Goal: Task Accomplishment & Management: Complete application form

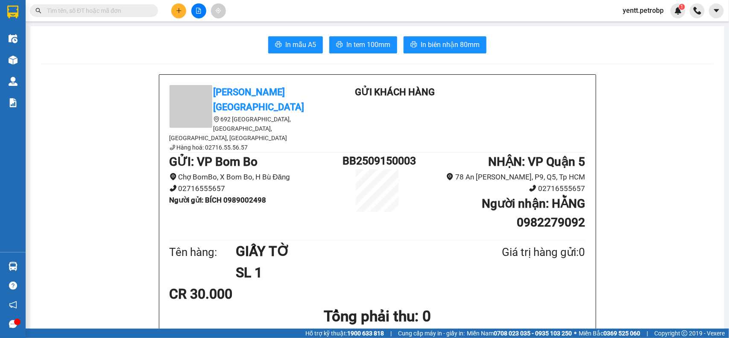
click at [678, 130] on section "Kết quả tìm kiếm ( 0 ) Bộ lọc No Data yentt.petrobp 1 Điều hành xe Kho hàng mới…" at bounding box center [364, 169] width 729 height 338
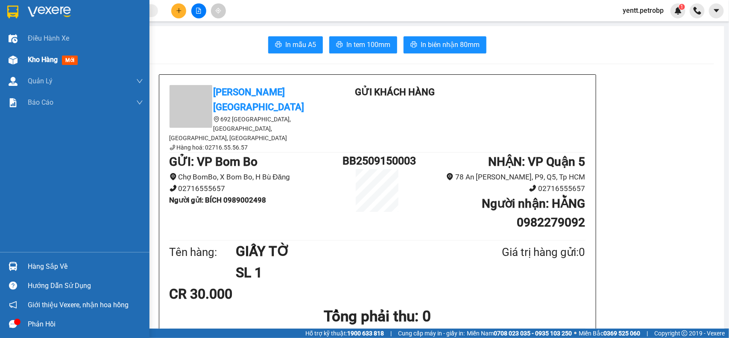
click at [22, 65] on div "Kho hàng mới" at bounding box center [74, 59] width 149 height 21
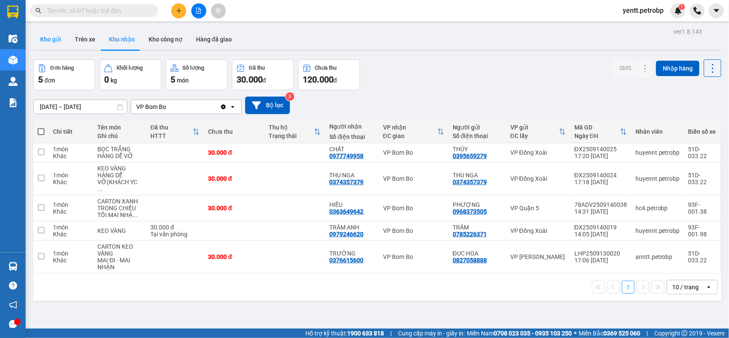
click at [50, 37] on button "Kho gửi" at bounding box center [50, 39] width 35 height 21
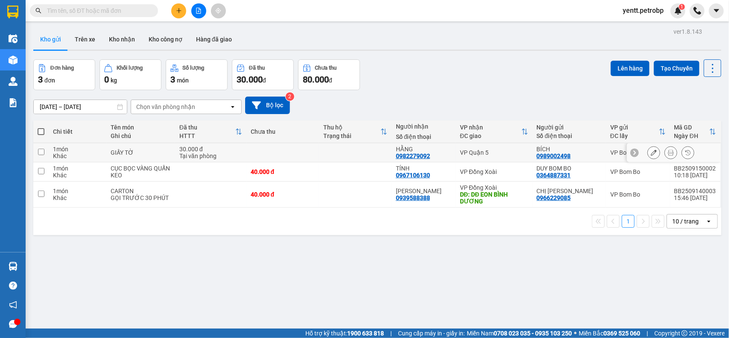
click at [355, 154] on td at bounding box center [355, 152] width 73 height 19
checkbox input "true"
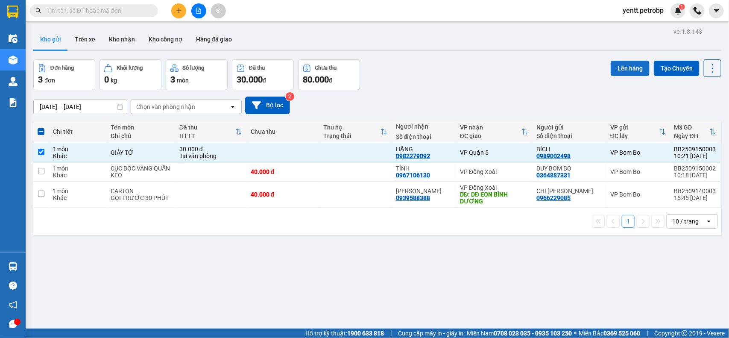
click at [612, 72] on button "Lên hàng" at bounding box center [630, 68] width 39 height 15
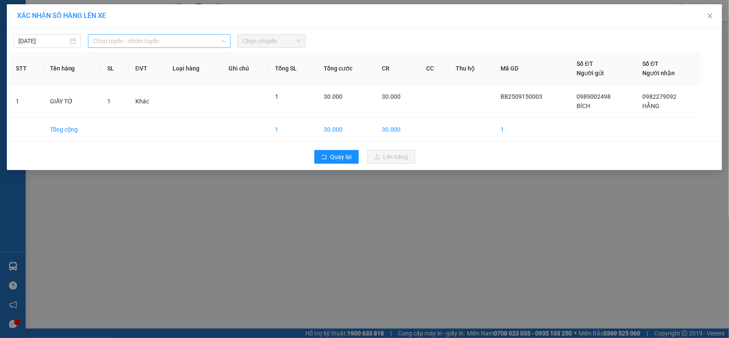
click at [183, 42] on span "Chọn tuyến - nhóm tuyến" at bounding box center [159, 41] width 132 height 13
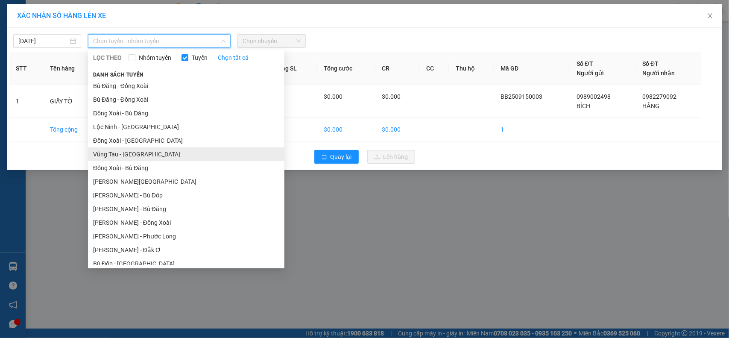
scroll to position [88, 0]
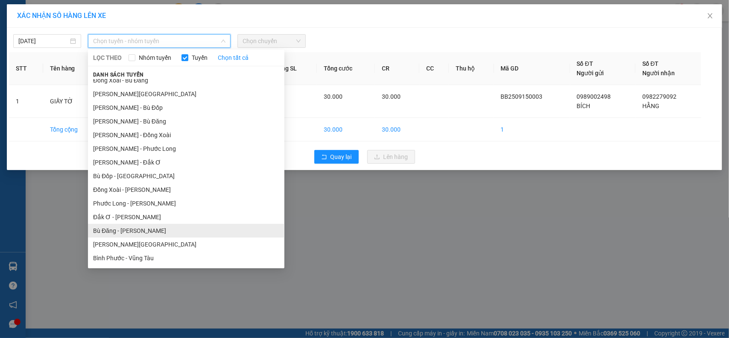
click at [132, 227] on li "Bù Đăng - [PERSON_NAME]" at bounding box center [186, 231] width 196 height 14
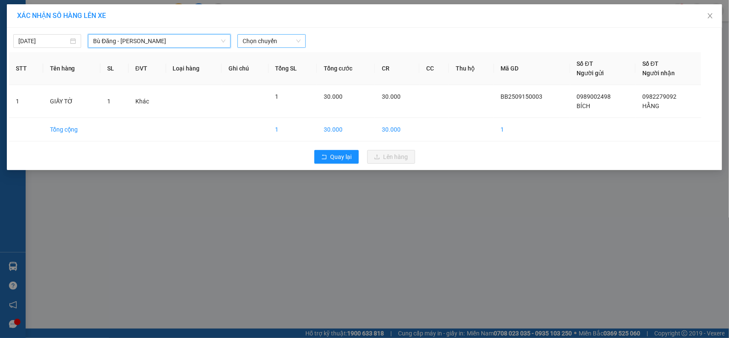
click at [287, 34] on div "Chọn chuyến" at bounding box center [271, 41] width 68 height 14
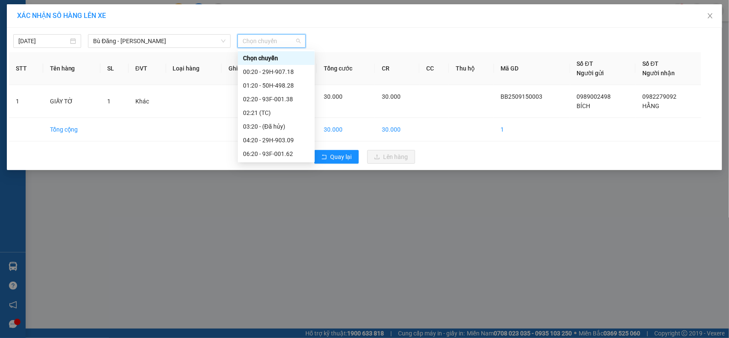
scroll to position [95, 0]
click at [269, 110] on div "11:20 - 93F-001.98" at bounding box center [276, 112] width 67 height 9
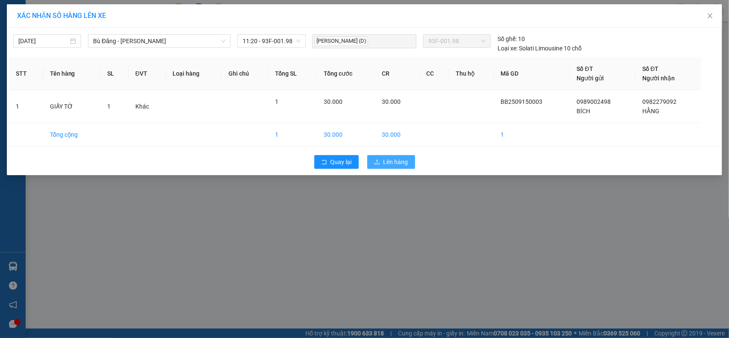
click at [383, 158] on button "Lên hàng" at bounding box center [391, 162] width 48 height 14
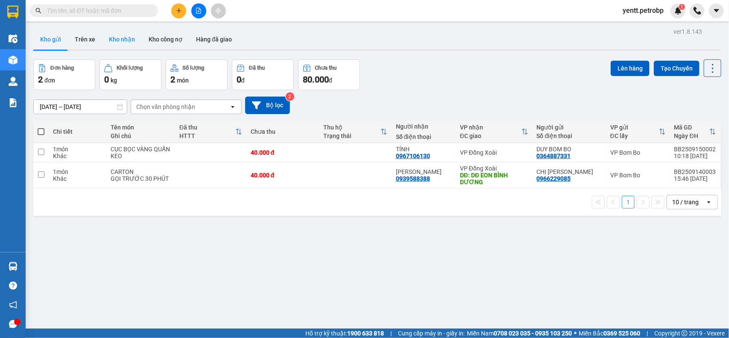
click at [124, 39] on button "Kho nhận" at bounding box center [122, 39] width 40 height 21
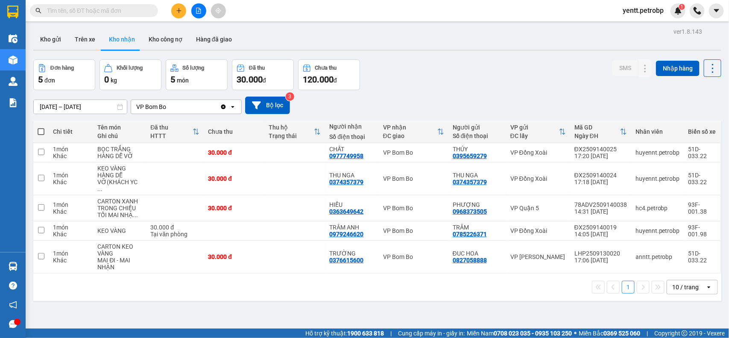
click at [73, 106] on input "[DATE] – [DATE]" at bounding box center [80, 107] width 93 height 14
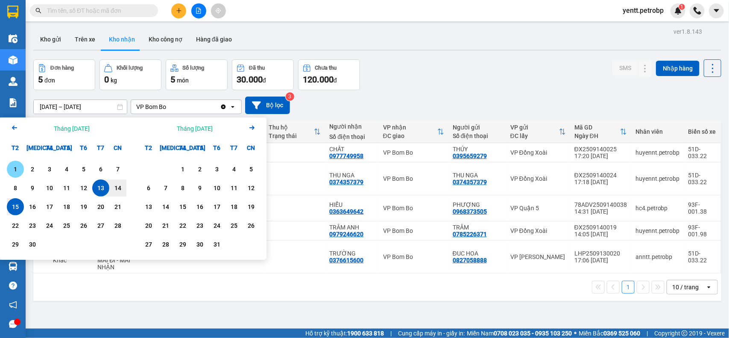
click at [18, 166] on div "1" at bounding box center [15, 169] width 12 height 10
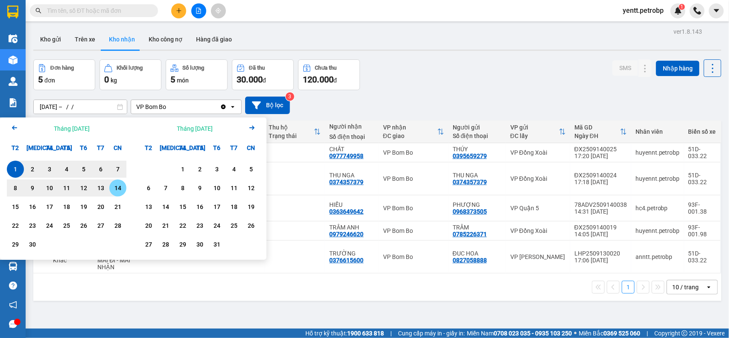
click at [115, 189] on div "14" at bounding box center [118, 188] width 12 height 10
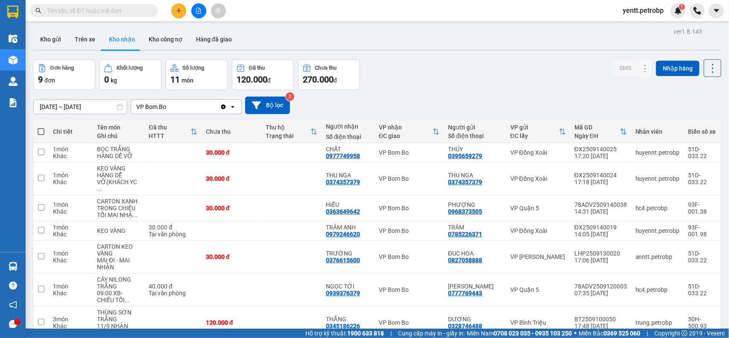
click at [108, 107] on input "[DATE] – [DATE]" at bounding box center [80, 107] width 93 height 14
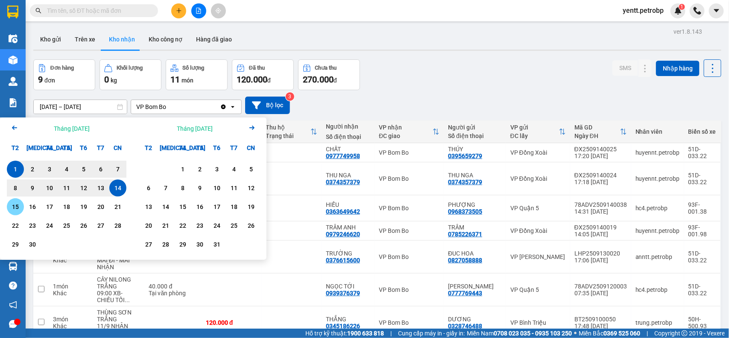
click at [19, 204] on div "15" at bounding box center [15, 207] width 12 height 10
click at [18, 169] on div "1" at bounding box center [15, 169] width 12 height 10
type input "[DATE] – [DATE]"
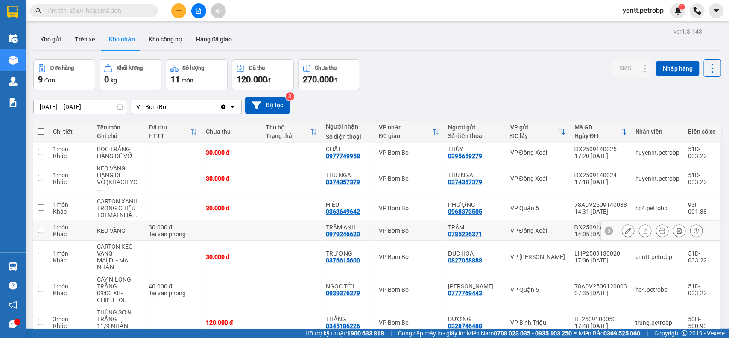
click at [625, 228] on icon at bounding box center [628, 231] width 6 height 6
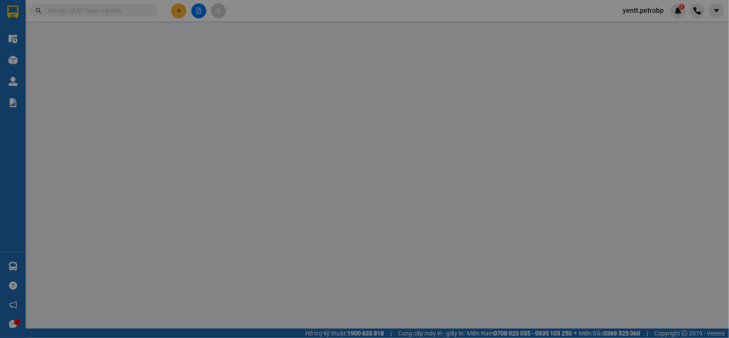
type input "0785226371"
type input "TRÂM"
type input "0979246620"
type input "TRÂM ANH"
type input "30.000"
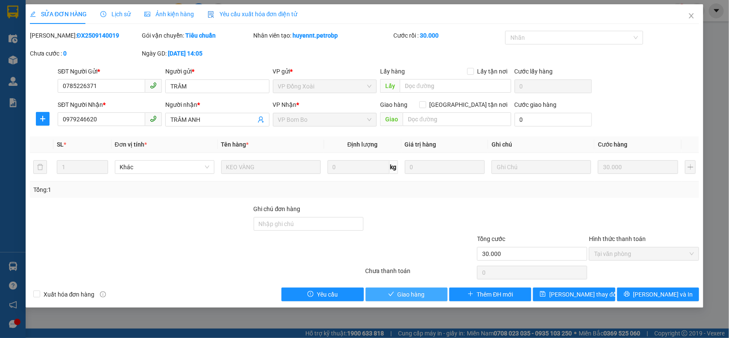
click at [398, 295] on span "Giao hàng" at bounding box center [411, 294] width 27 height 9
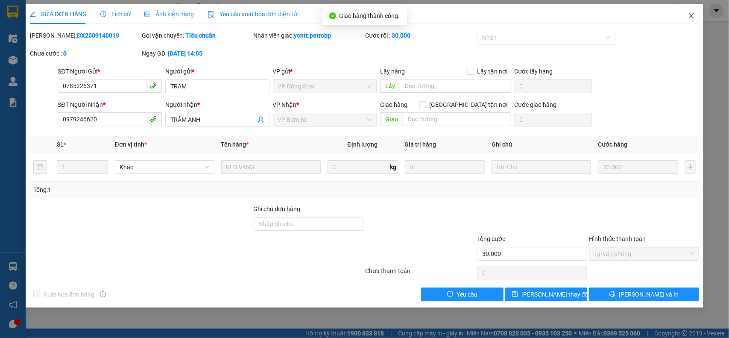
drag, startPoint x: 688, startPoint y: 12, endPoint x: 687, endPoint y: 18, distance: 6.5
click at [687, 18] on span "Close" at bounding box center [692, 16] width 24 height 24
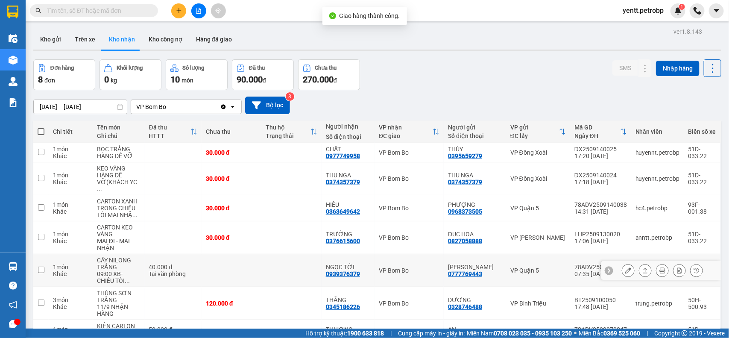
scroll to position [73, 0]
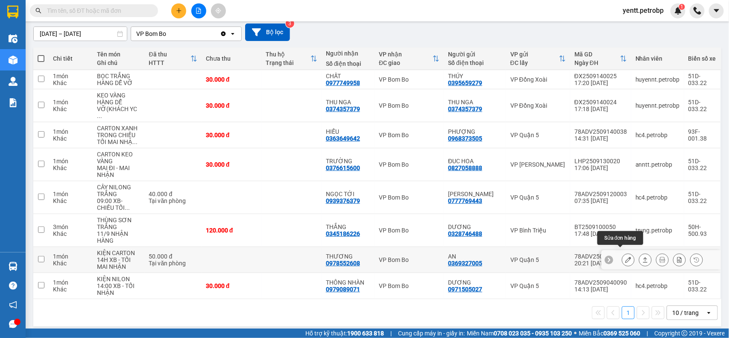
click at [622, 253] on button at bounding box center [628, 259] width 12 height 15
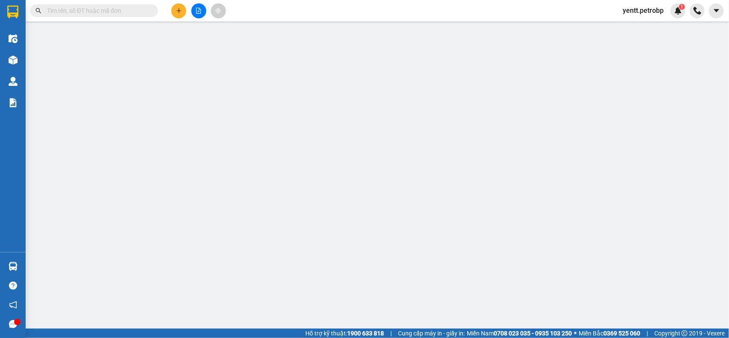
type input "0369327005"
type input "AN"
type input "0978552608"
type input "THƯƠNG"
type input "50.000"
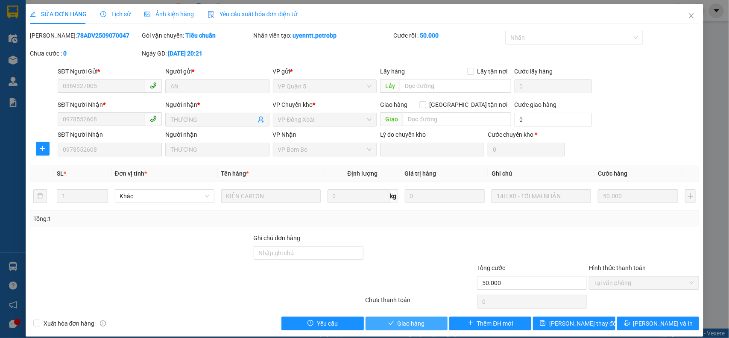
drag, startPoint x: 403, startPoint y: 322, endPoint x: 428, endPoint y: 311, distance: 27.5
click at [405, 322] on span "Giao hàng" at bounding box center [411, 323] width 27 height 9
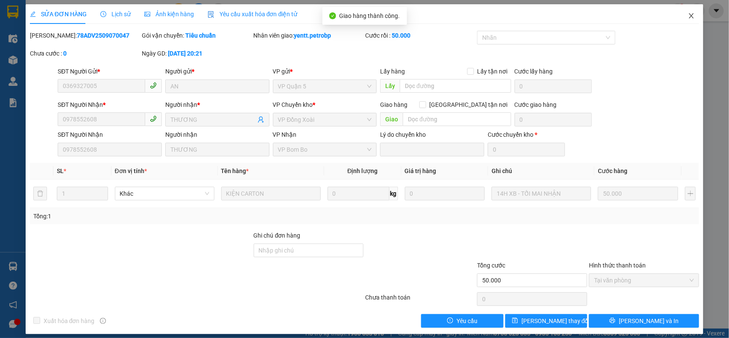
drag, startPoint x: 683, startPoint y: 15, endPoint x: 681, endPoint y: 22, distance: 7.6
click at [689, 15] on icon "close" at bounding box center [691, 15] width 5 height 5
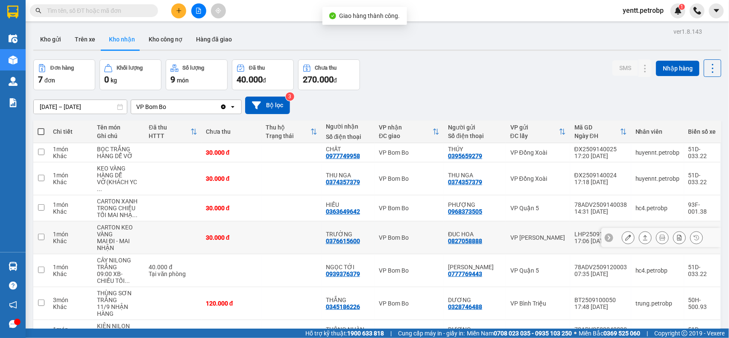
scroll to position [47, 0]
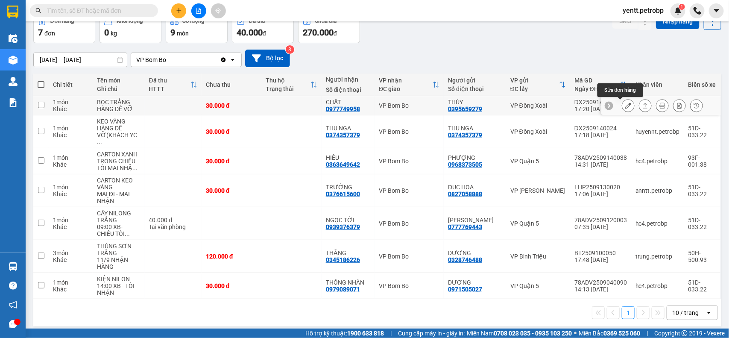
click at [625, 106] on icon at bounding box center [628, 106] width 6 height 6
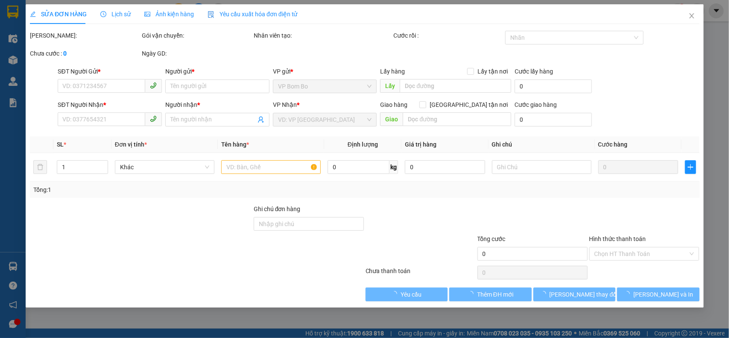
type input "0395659279"
type input "THÚY"
type input "0977749958"
type input "CHẤT"
type input "30.000"
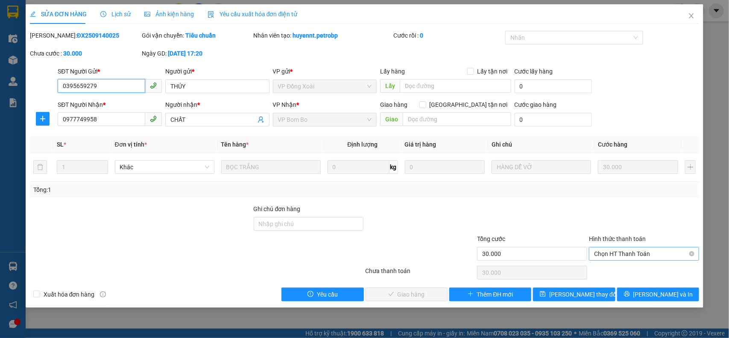
click at [630, 252] on span "Chọn HT Thanh Toán" at bounding box center [644, 253] width 100 height 13
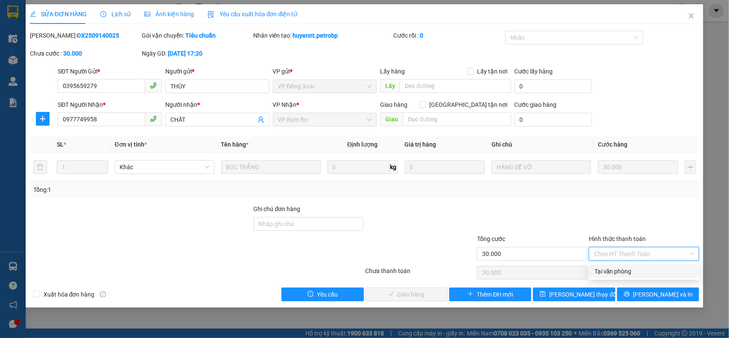
click at [627, 265] on div "Tại văn phòng" at bounding box center [644, 271] width 110 height 14
type input "0"
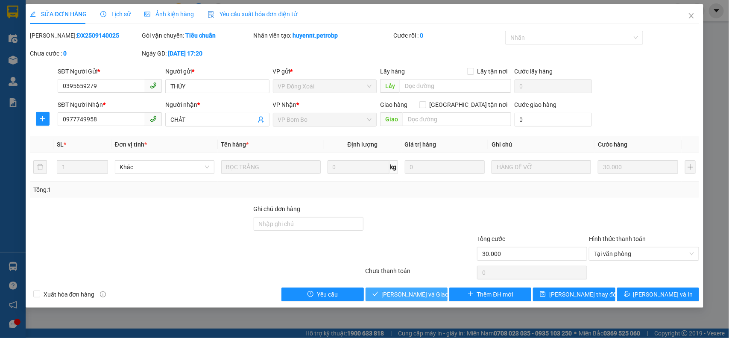
click at [404, 295] on span "[PERSON_NAME] và Giao hàng" at bounding box center [423, 294] width 82 height 9
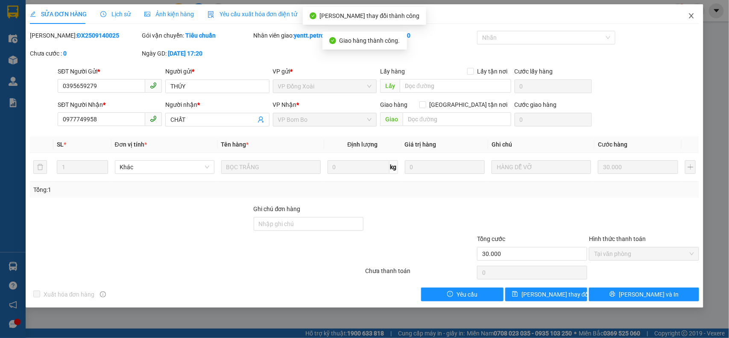
click at [695, 15] on span "Close" at bounding box center [692, 16] width 24 height 24
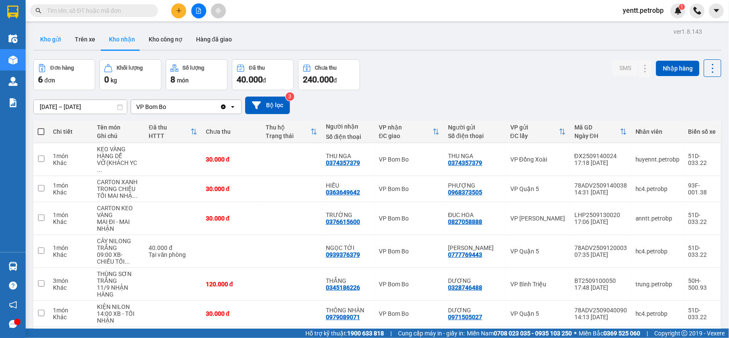
click at [64, 38] on button "Kho gửi" at bounding box center [50, 39] width 35 height 21
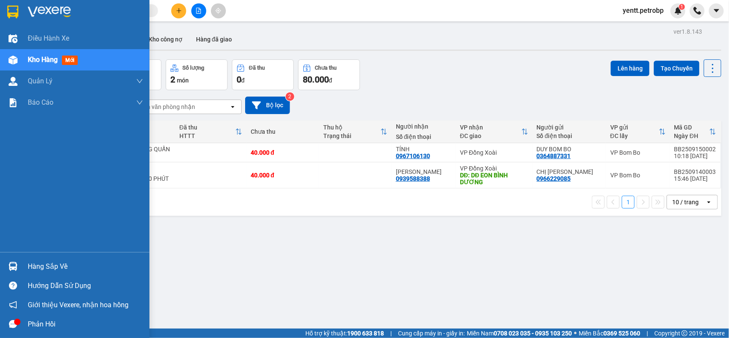
click at [17, 270] on img at bounding box center [13, 266] width 9 height 9
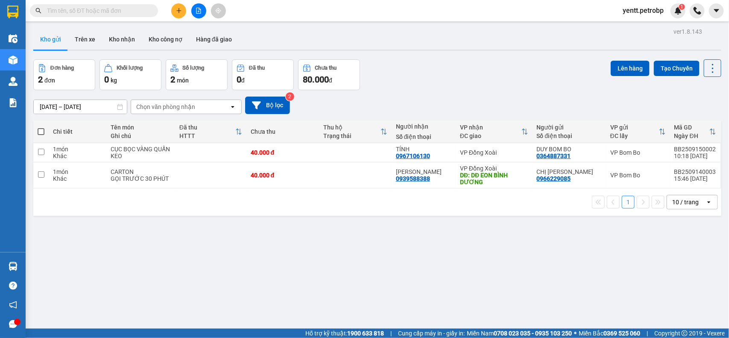
click at [658, 277] on section "Kết quả tìm kiếm ( 0 ) Bộ lọc No Data yentt.petrobp 1 Điều hành xe Kho hàng mới…" at bounding box center [364, 169] width 729 height 338
click at [180, 11] on icon "plus" at bounding box center [178, 10] width 5 height 0
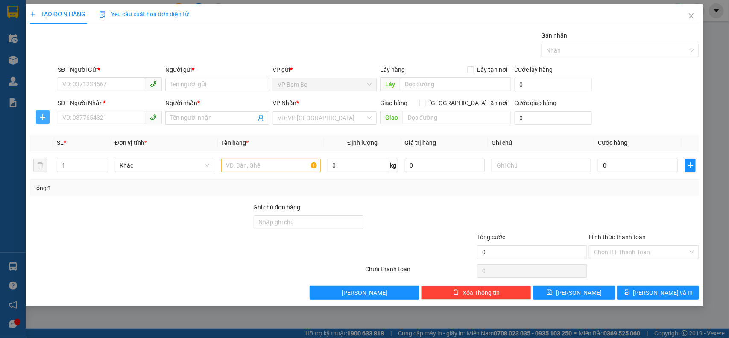
click at [42, 114] on icon "plus" at bounding box center [42, 117] width 7 height 7
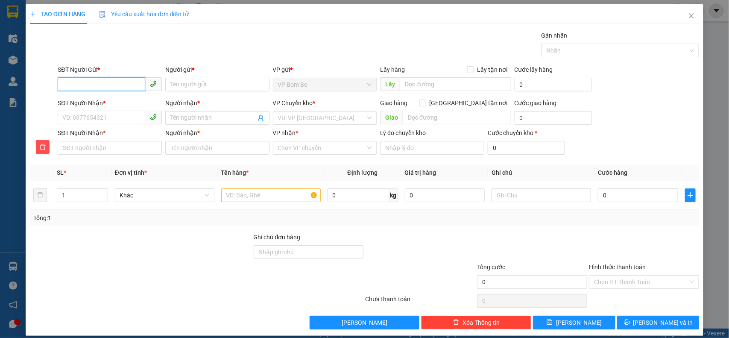
click at [103, 87] on input "SĐT Người Gửi *" at bounding box center [102, 84] width 88 height 14
type input "0377660032"
click at [197, 86] on input "Người gửi *" at bounding box center [217, 85] width 104 height 14
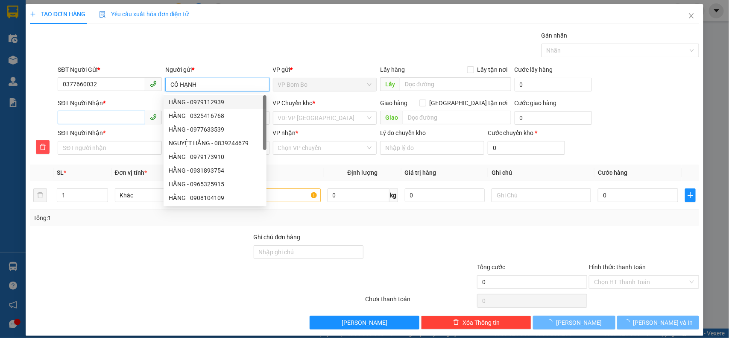
type input "CÔ HẠNH"
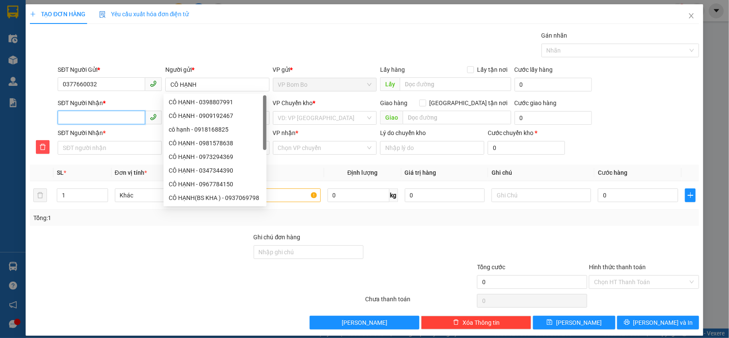
click at [114, 122] on input "SĐT Người Nhận *" at bounding box center [102, 118] width 88 height 14
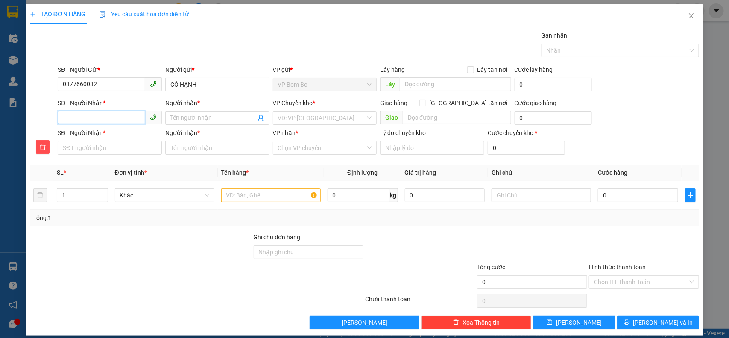
type input "0"
type input "03"
type input "038"
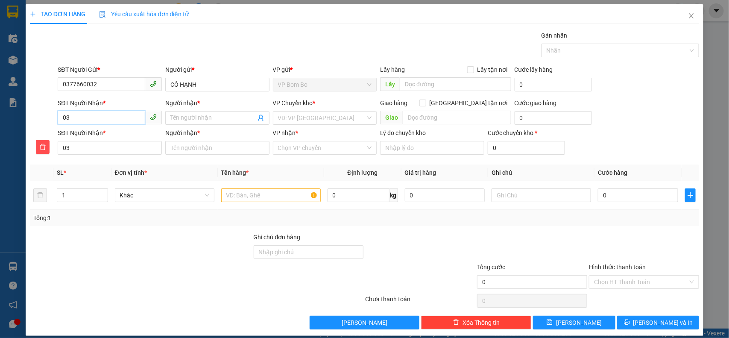
type input "038"
type input "0388"
type input "03880"
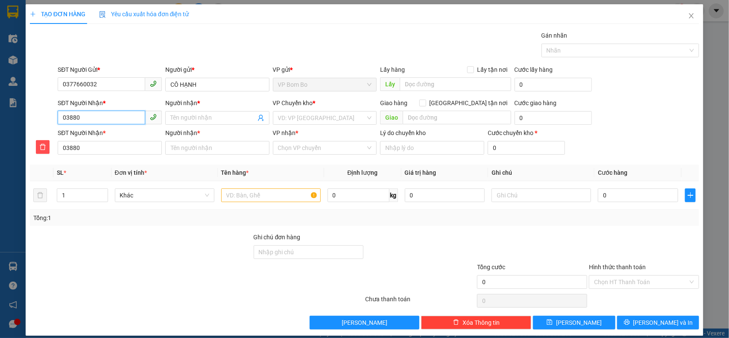
type input "038807"
type input "0388071"
type input "03880715"
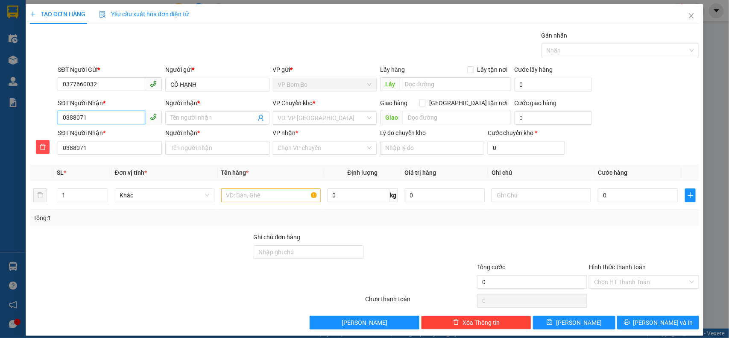
type input "03880715"
type input "038807151"
type input "0388071517"
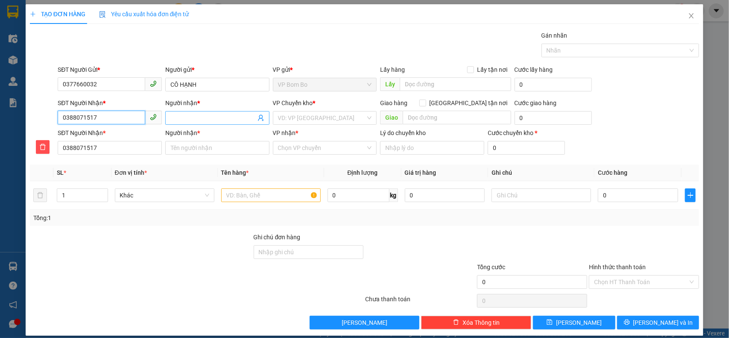
type input "0388071517"
click at [193, 117] on input "Người nhận *" at bounding box center [212, 117] width 85 height 9
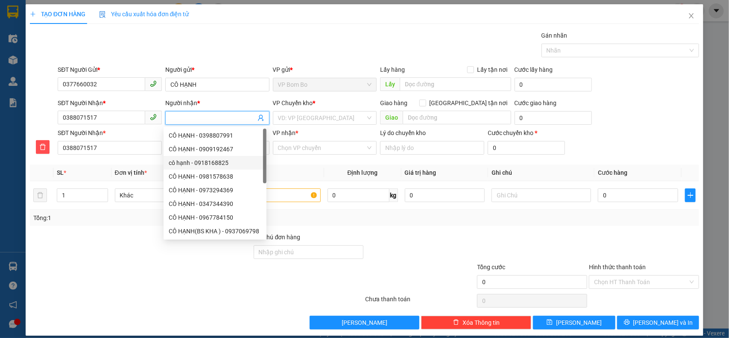
type input "T"
type input "TH"
type input "THA"
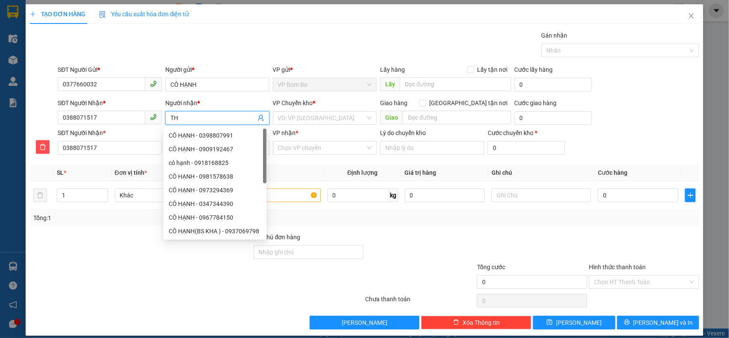
type input "THA"
type input "THAO"
type input "THẢO"
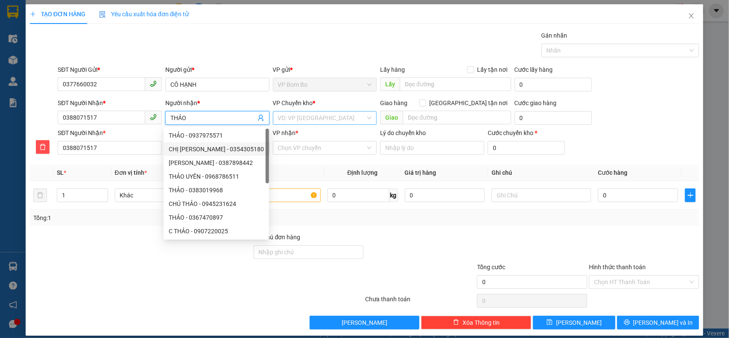
type input "THẢO"
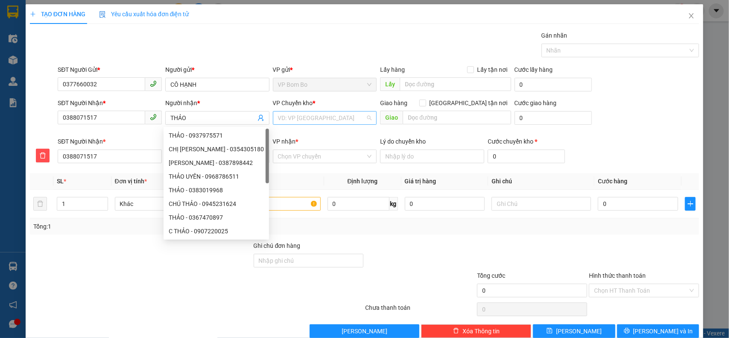
click at [313, 118] on input "search" at bounding box center [322, 117] width 88 height 13
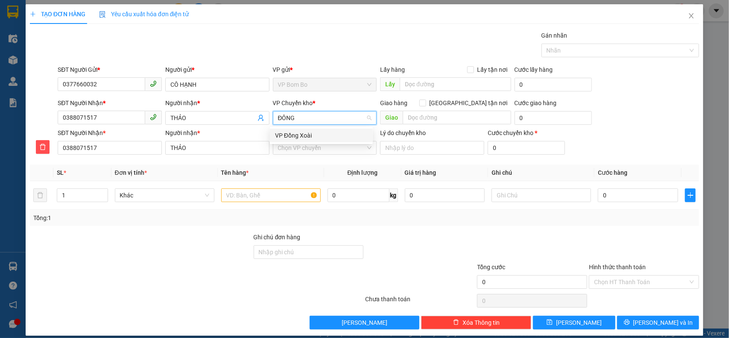
type input "ĐỒNG"
click at [282, 138] on div "VP Đồng Xoài" at bounding box center [321, 135] width 93 height 9
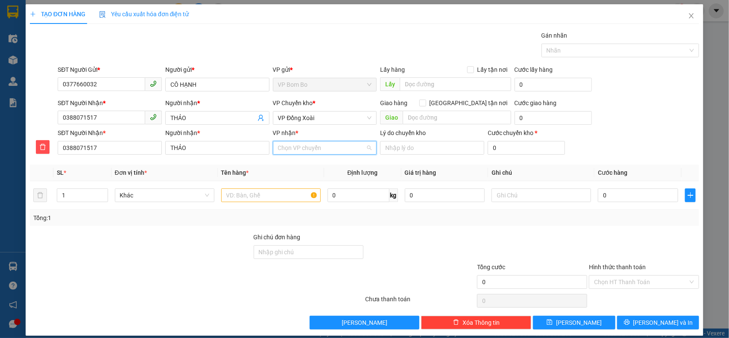
click at [296, 145] on input "VP nhận *" at bounding box center [322, 147] width 88 height 13
type input "THU"
click at [74, 199] on input "1" at bounding box center [82, 195] width 50 height 13
click at [259, 196] on input "text" at bounding box center [271, 195] width 100 height 14
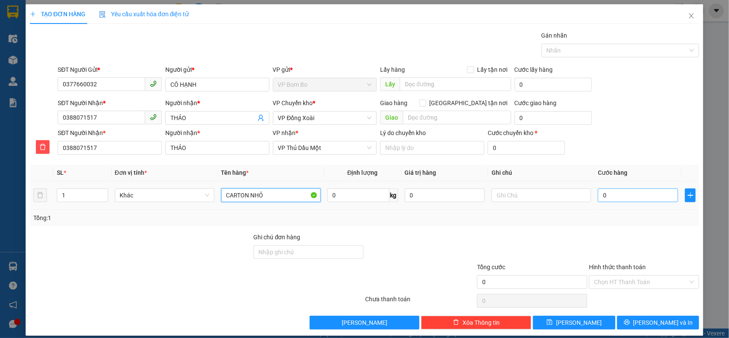
type input "CARTON NHỎ"
click at [626, 199] on input "0" at bounding box center [638, 195] width 80 height 14
type input "003"
type input "3"
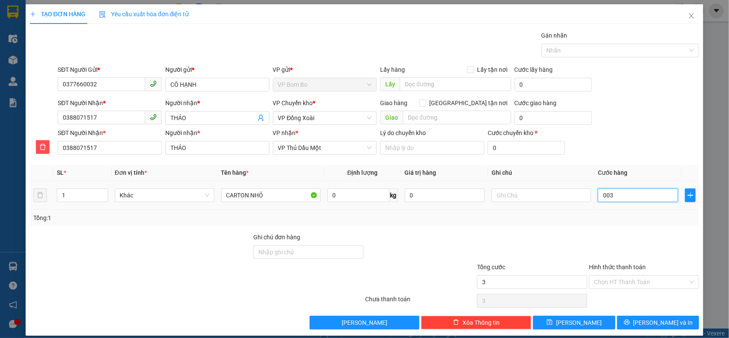
type input "0.030"
type input "30"
click at [541, 278] on input "30" at bounding box center [532, 282] width 110 height 14
type input "30.000"
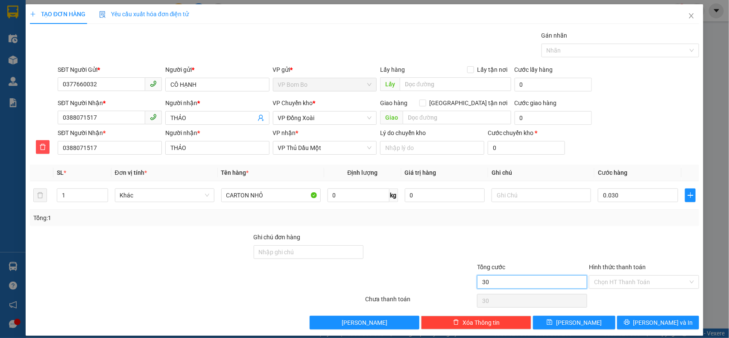
type input "30.000"
click at [618, 275] on div "Chọn HT Thanh Toán" at bounding box center [644, 282] width 110 height 14
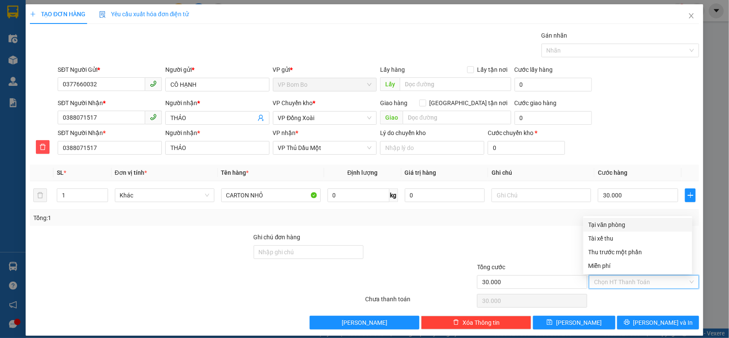
click at [605, 226] on div "Tại văn phòng" at bounding box center [638, 224] width 99 height 9
type input "0"
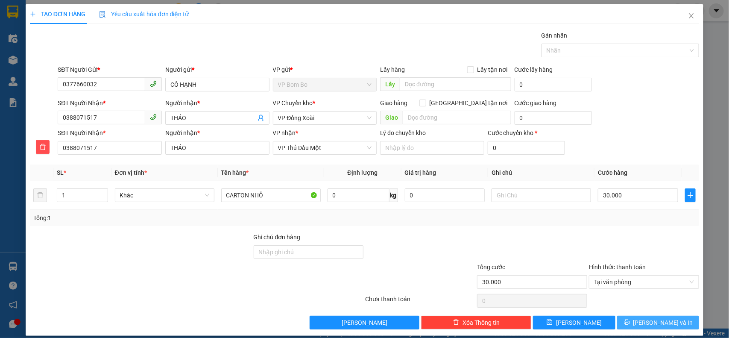
click at [630, 323] on icon "printer" at bounding box center [627, 322] width 6 height 6
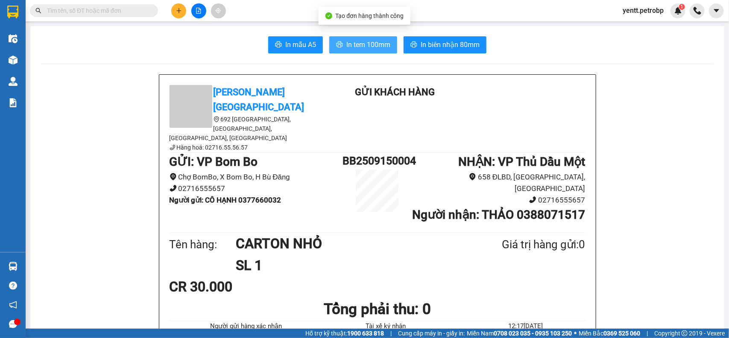
click at [370, 45] on span "In tem 100mm" at bounding box center [368, 44] width 44 height 11
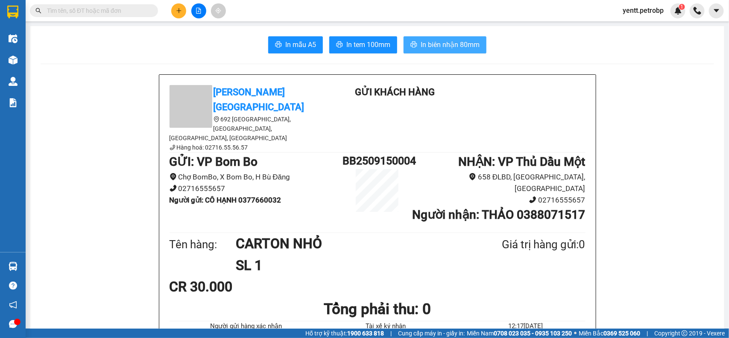
click at [460, 49] on span "In biên nhận 80mm" at bounding box center [450, 44] width 59 height 11
click at [357, 48] on span "In tem 100mm" at bounding box center [368, 44] width 44 height 11
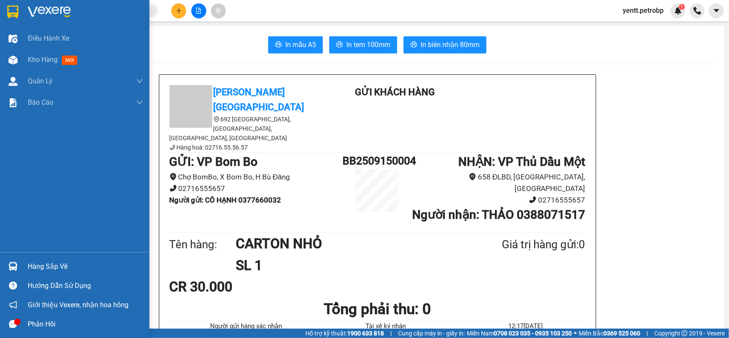
click at [47, 267] on div "Hàng sắp về" at bounding box center [85, 266] width 115 height 13
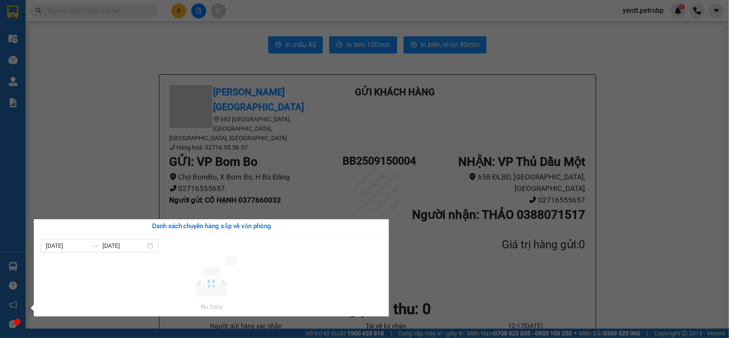
click at [1, 201] on div "Điều hành xe Kho hàng mới Quản [PERSON_NAME] lý chuyến Quản lý khách hàng Quản …" at bounding box center [13, 169] width 26 height 338
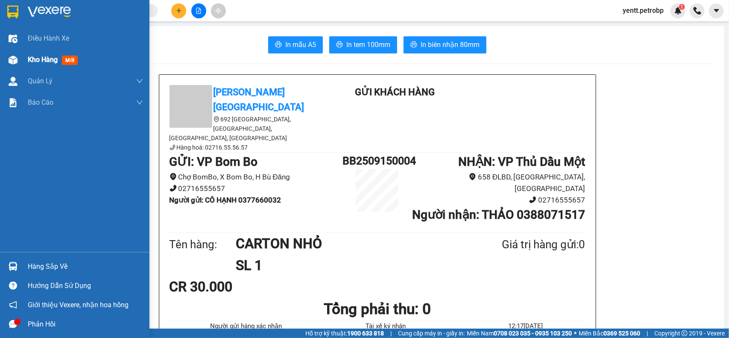
click at [52, 56] on span "Kho hàng" at bounding box center [43, 60] width 30 height 8
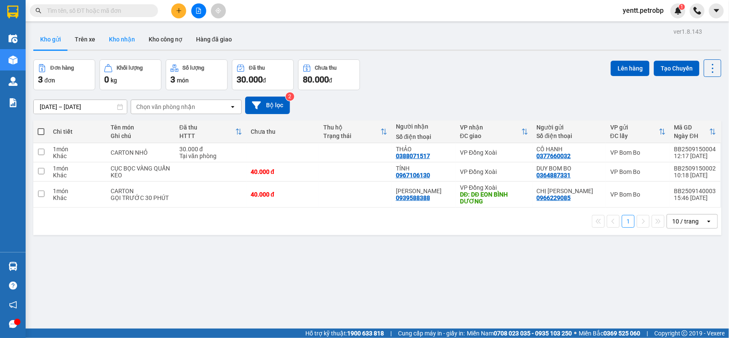
click at [129, 36] on button "Kho nhận" at bounding box center [122, 39] width 40 height 21
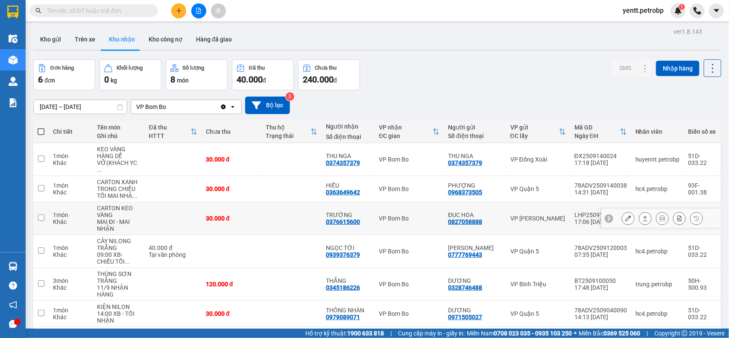
scroll to position [39, 0]
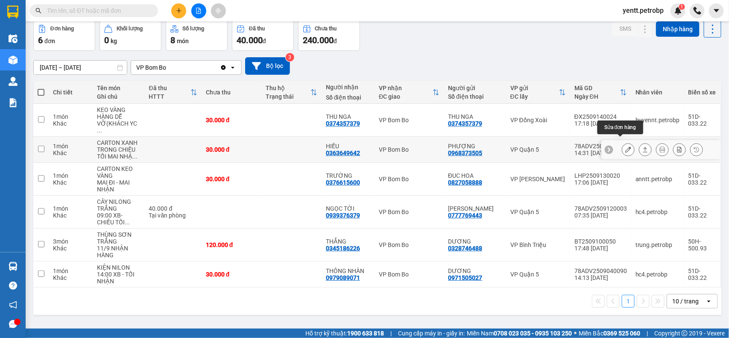
click at [625, 147] on icon at bounding box center [628, 150] width 6 height 6
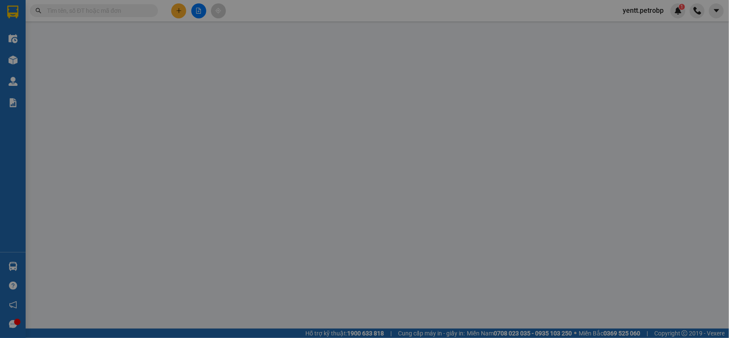
type input "0968373505"
type input "PHƯỢNG"
type input "0363649642"
type input "HIẾU"
type input "30.000"
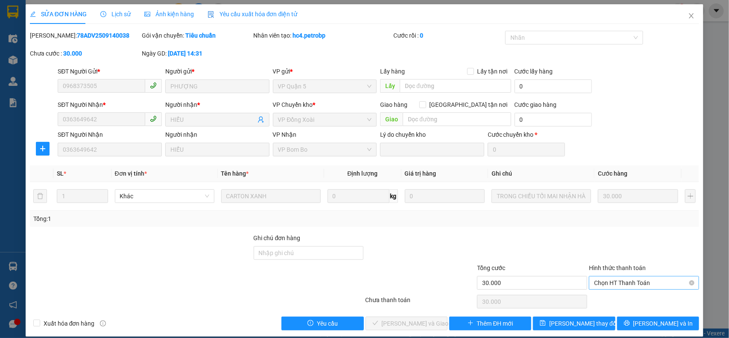
click at [622, 281] on span "Chọn HT Thanh Toán" at bounding box center [644, 282] width 100 height 13
drag, startPoint x: 610, startPoint y: 295, endPoint x: 606, endPoint y: 302, distance: 7.5
click at [610, 299] on div "Tại văn phòng" at bounding box center [638, 300] width 99 height 9
type input "0"
click at [437, 322] on button "[PERSON_NAME] và Giao hàng" at bounding box center [407, 323] width 82 height 14
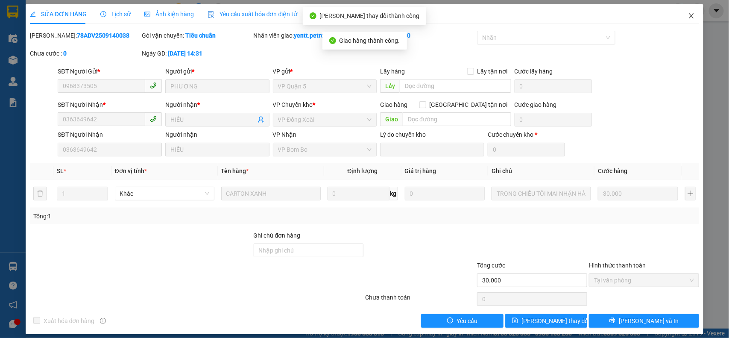
click at [684, 11] on span "Close" at bounding box center [692, 16] width 24 height 24
